Goal: Information Seeking & Learning: Learn about a topic

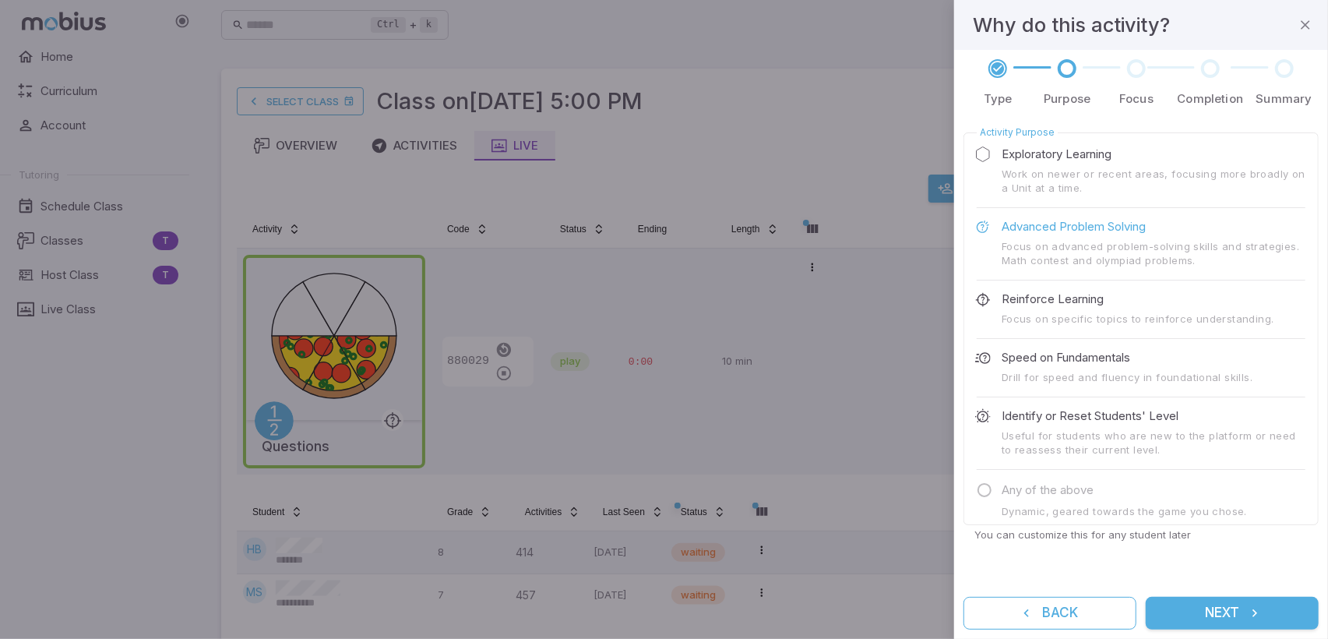
click at [832, 290] on div at bounding box center [664, 319] width 1328 height 639
click at [1310, 26] on icon "button" at bounding box center [1306, 25] width 16 height 16
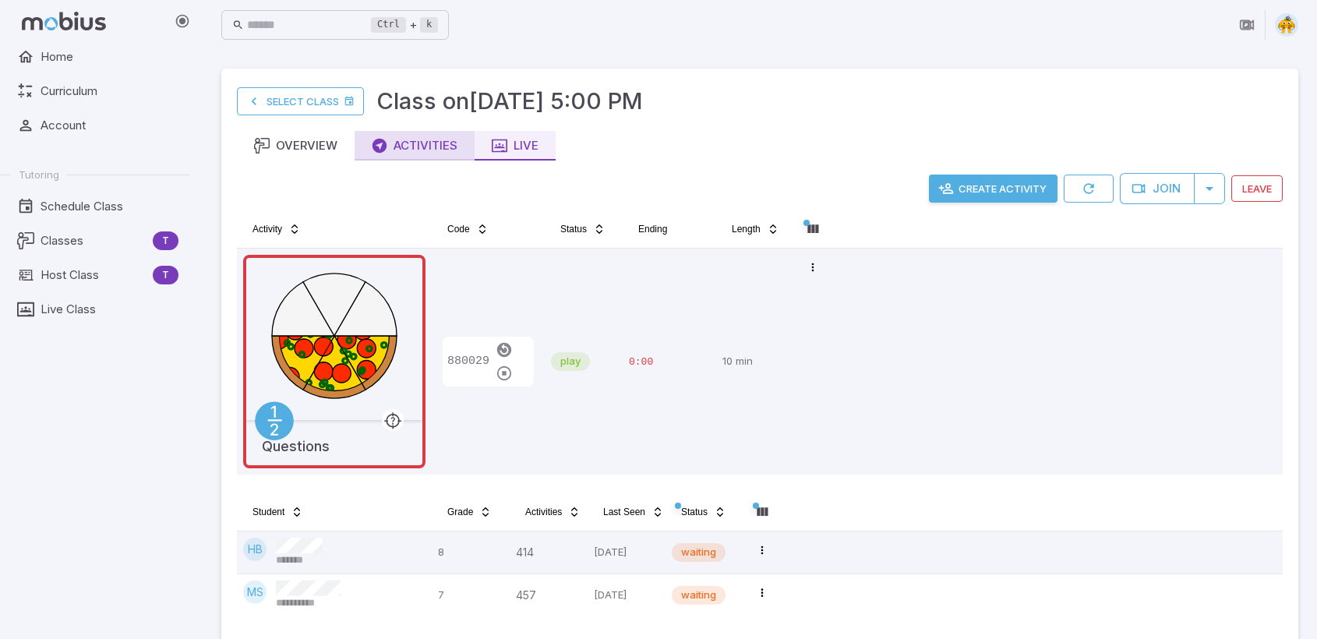
click at [434, 138] on div "Activities" at bounding box center [415, 145] width 86 height 17
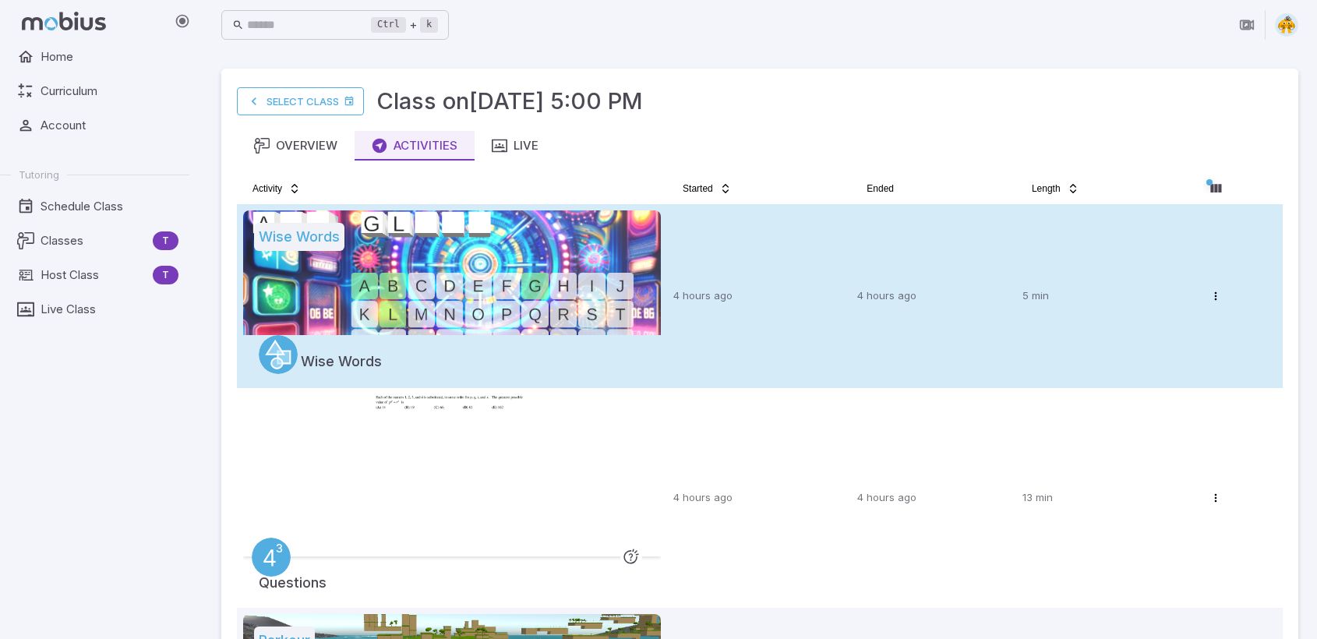
click at [735, 283] on td "4 hours ago" at bounding box center [759, 296] width 184 height 184
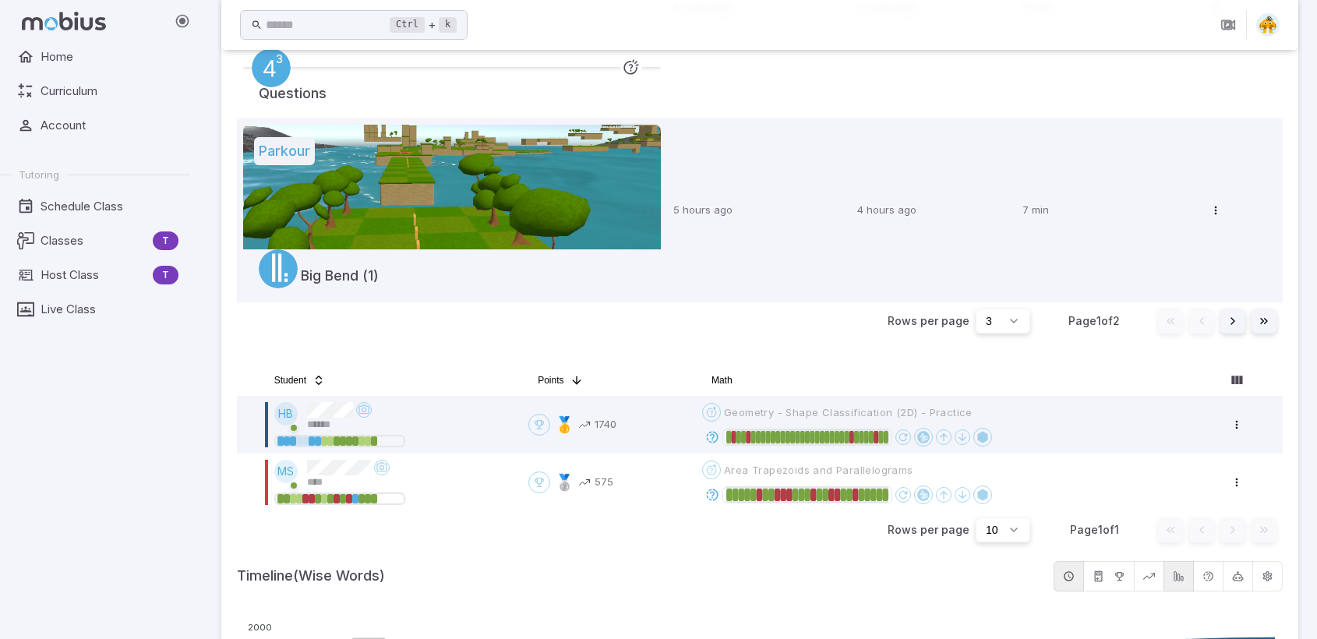
scroll to position [545, 0]
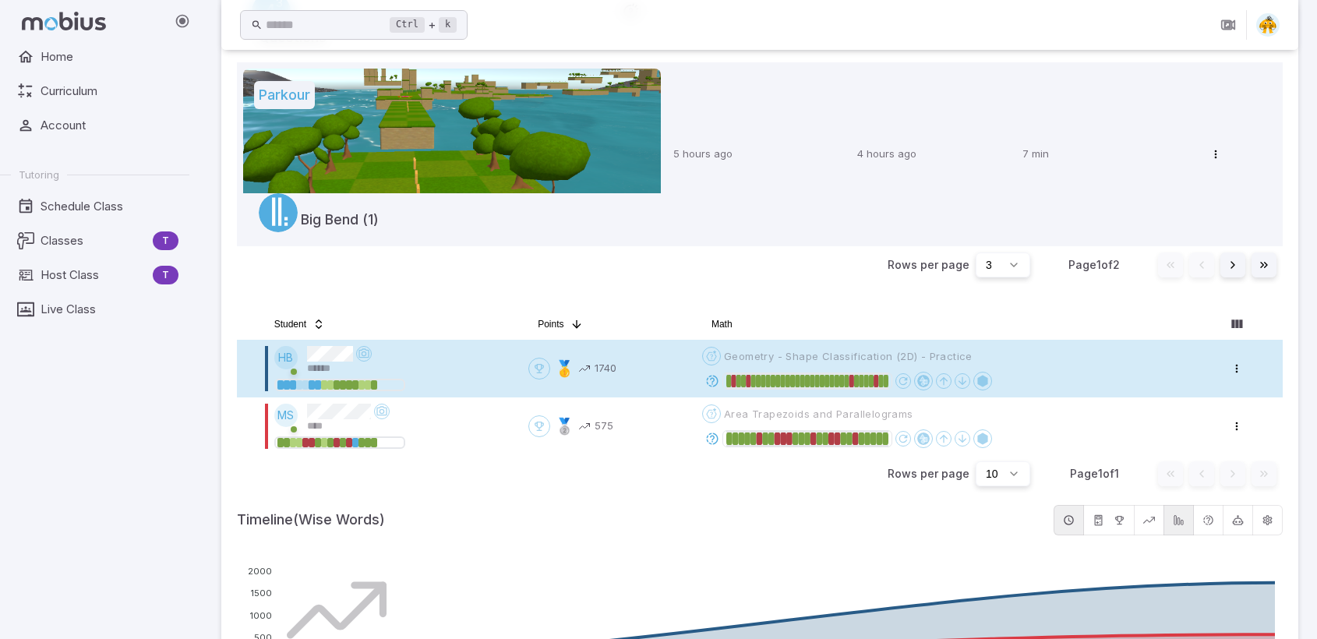
click at [712, 356] on div "Open menu Geometry - Shape Classification (2D) - Practice" at bounding box center [837, 356] width 270 height 19
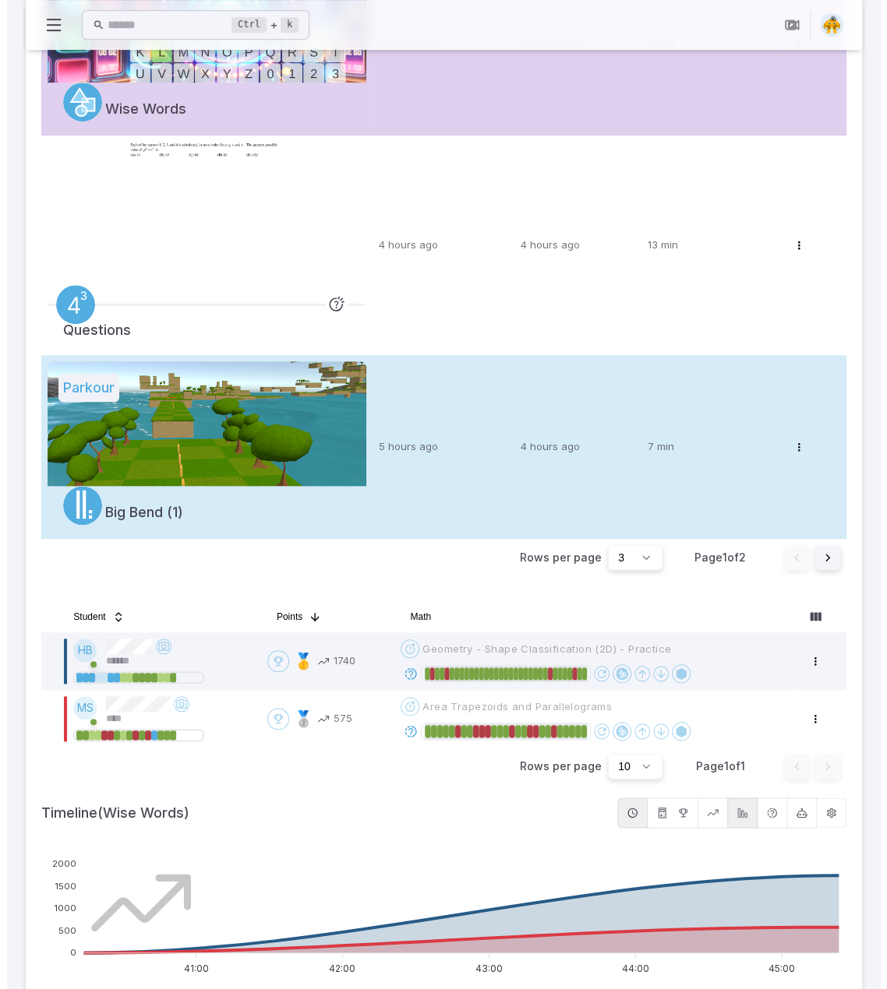
scroll to position [0, 0]
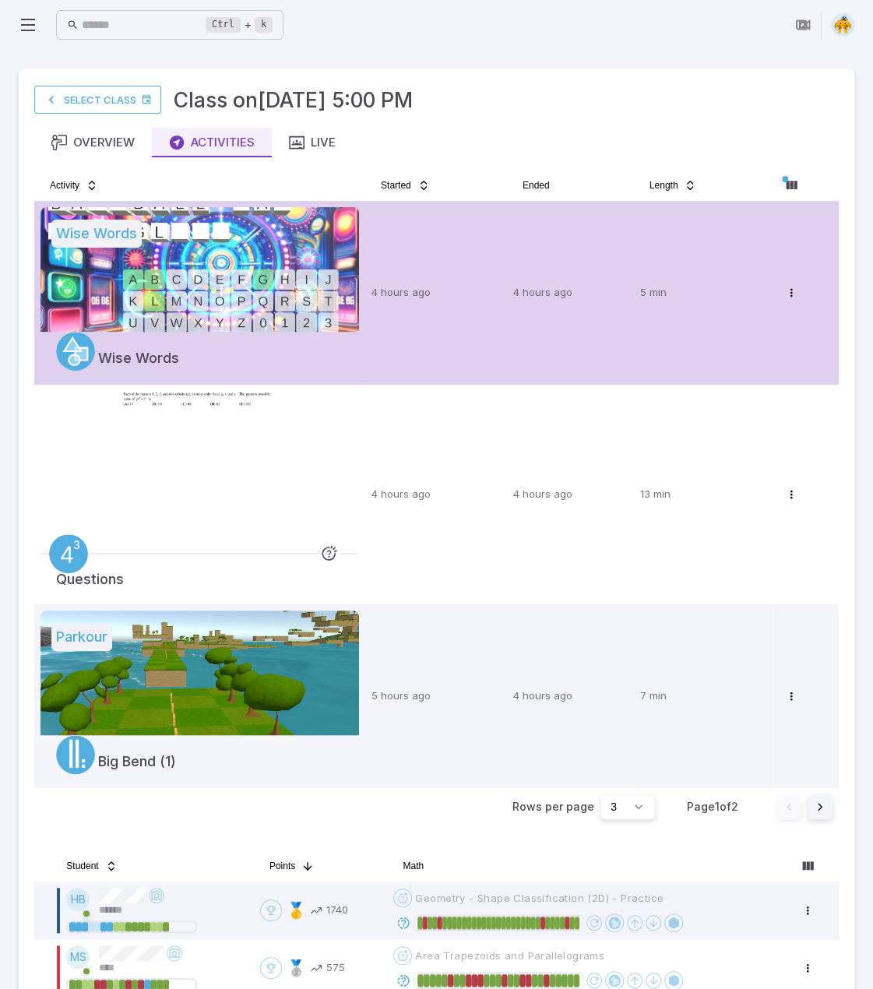
click at [31, 30] on icon at bounding box center [28, 25] width 19 height 19
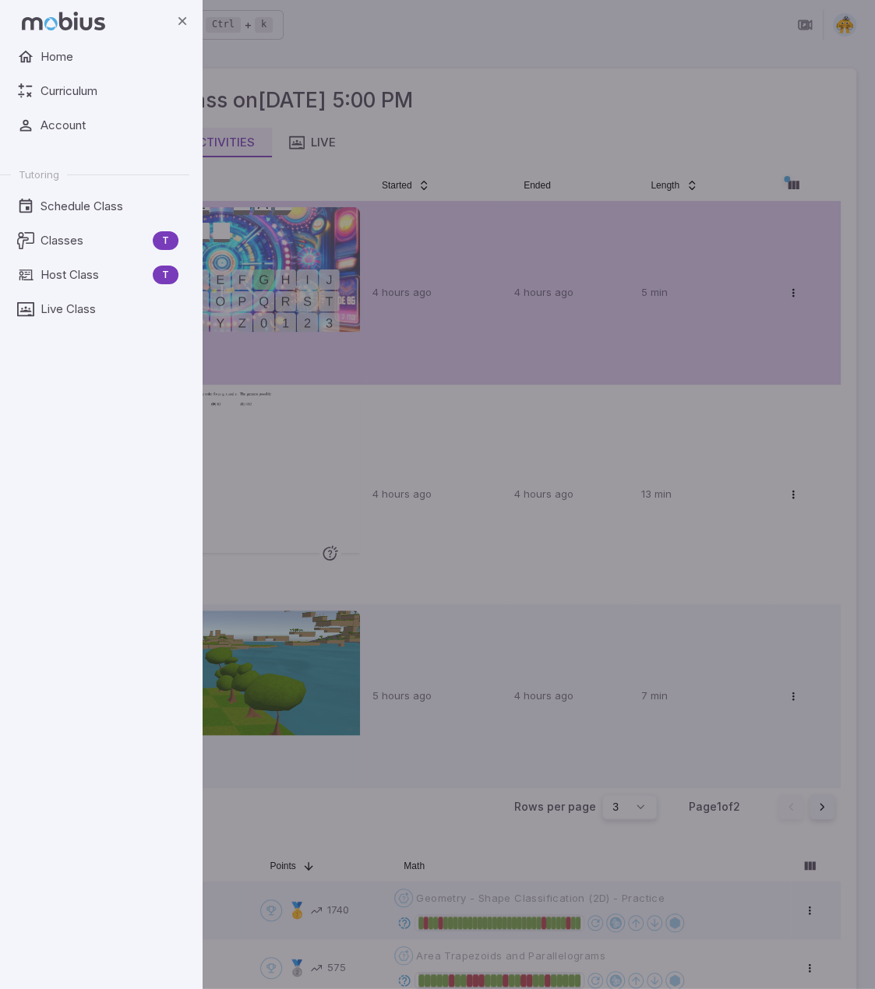
click at [549, 58] on div "backdrop" at bounding box center [437, 494] width 875 height 989
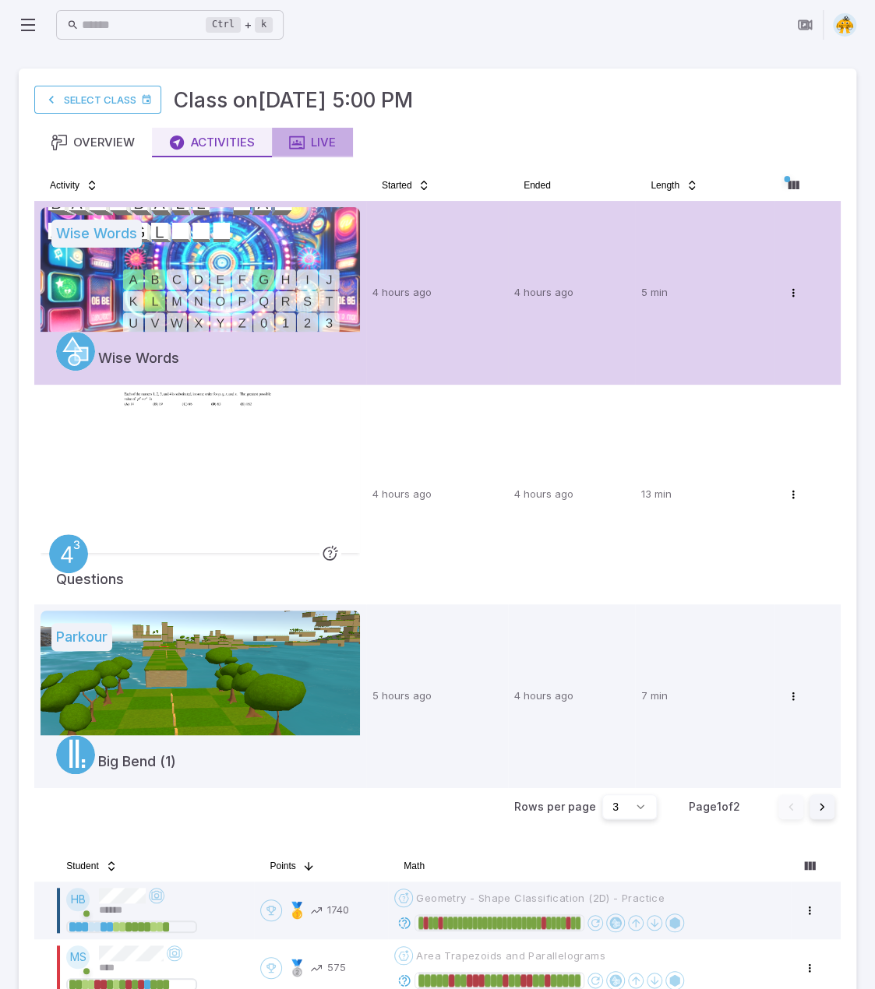
click at [333, 129] on button "Live" at bounding box center [312, 143] width 81 height 30
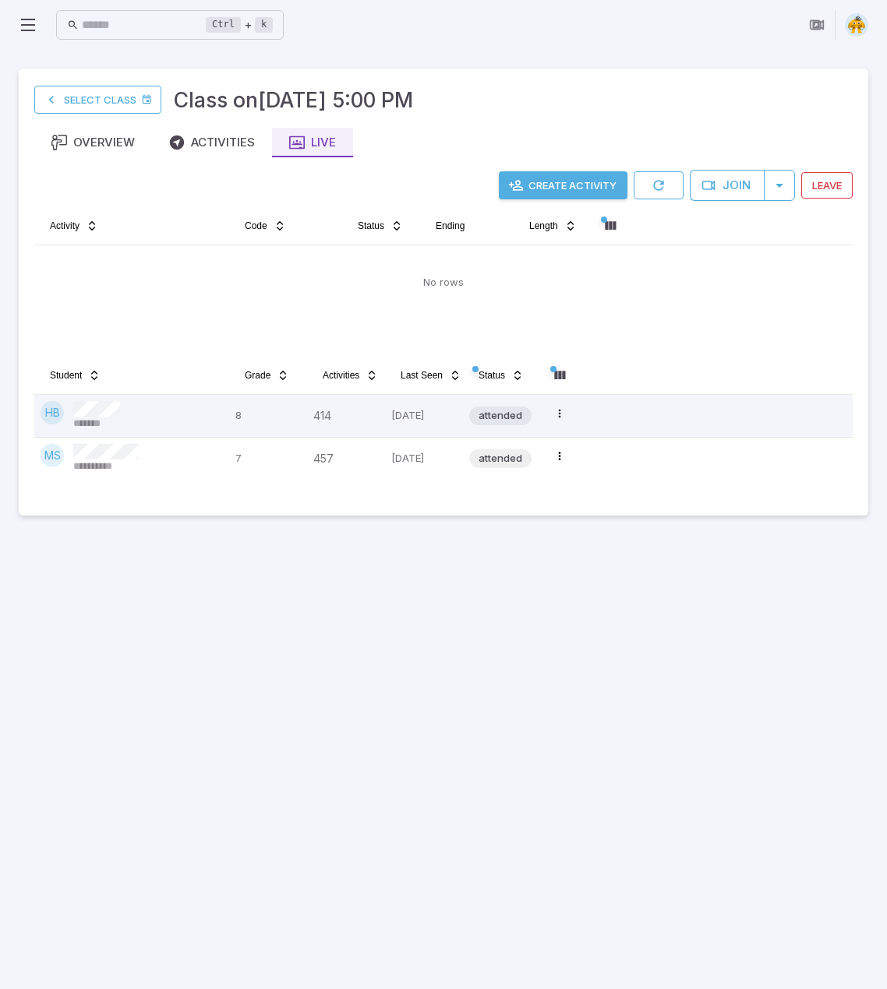
click at [851, 26] on img at bounding box center [855, 24] width 23 height 23
